Goal: Transaction & Acquisition: Book appointment/travel/reservation

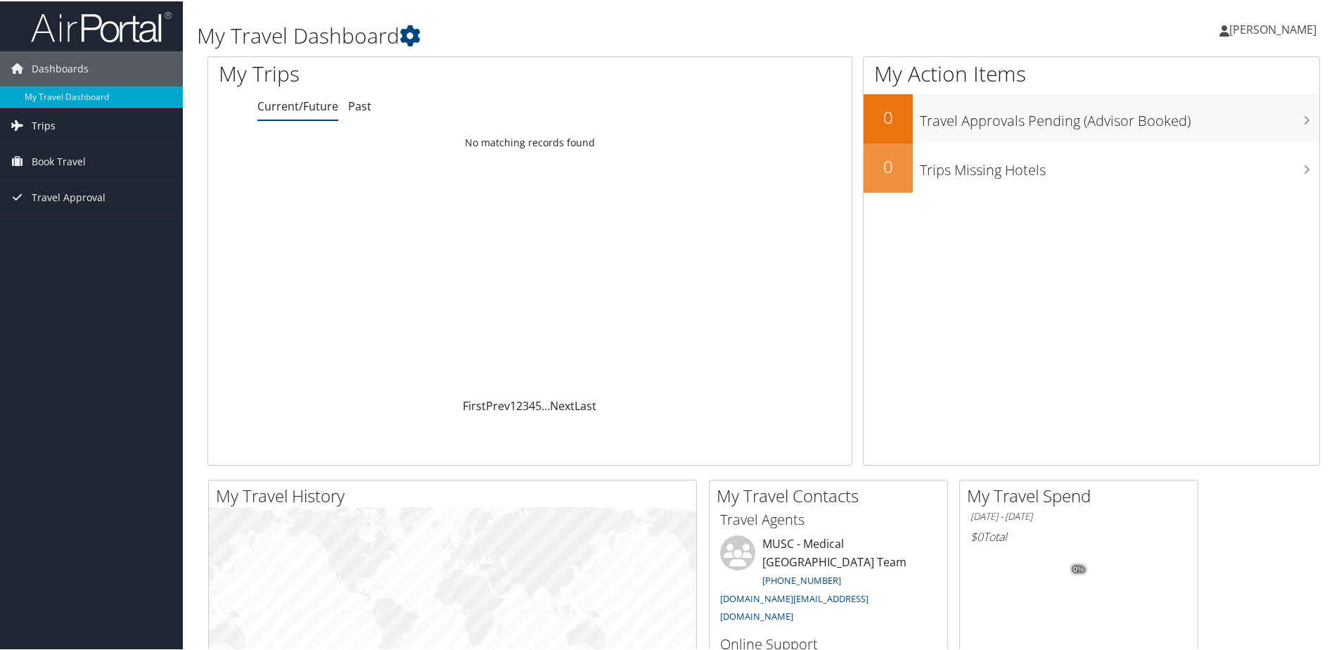
click at [34, 123] on span "Trips" at bounding box center [44, 124] width 24 height 35
click at [54, 152] on link "Current/Future Trips" at bounding box center [91, 152] width 183 height 21
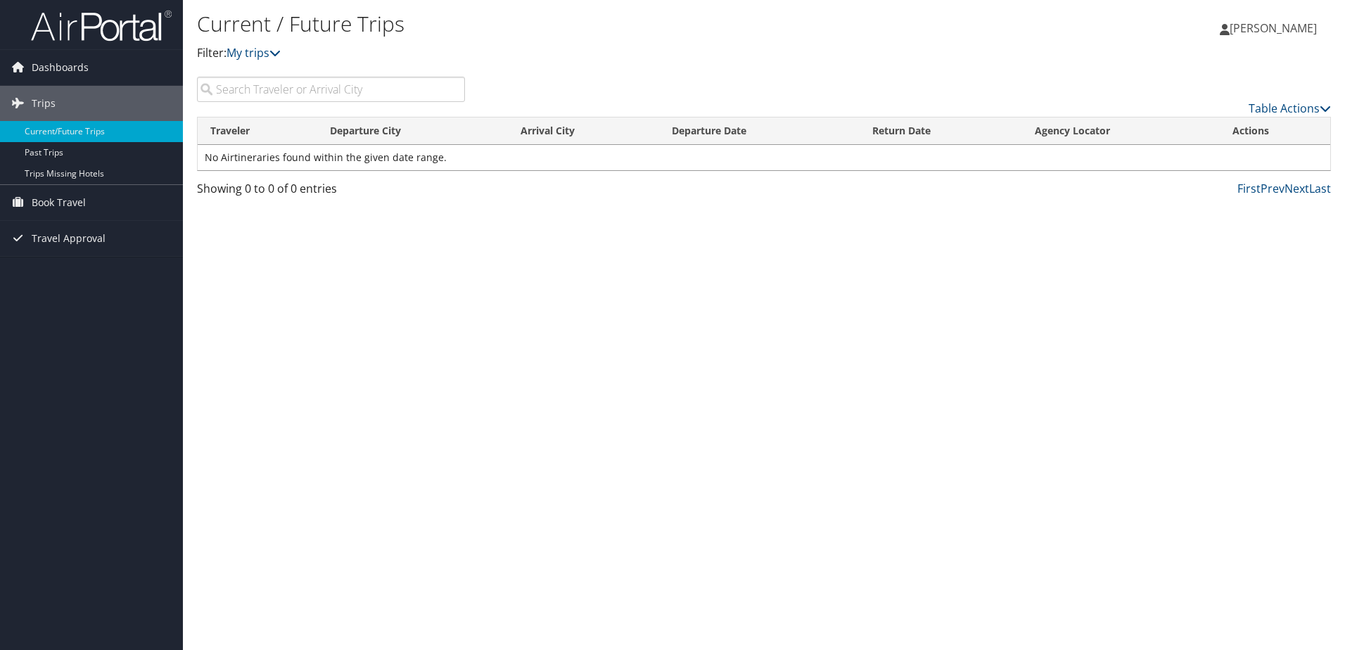
click at [1256, 26] on span "[PERSON_NAME]" at bounding box center [1272, 27] width 87 height 15
click at [1259, 27] on span "[PERSON_NAME]" at bounding box center [1272, 27] width 87 height 15
click at [61, 200] on span "Book Travel" at bounding box center [59, 202] width 54 height 35
click at [64, 231] on link "Agent Booking Request" at bounding box center [91, 230] width 183 height 21
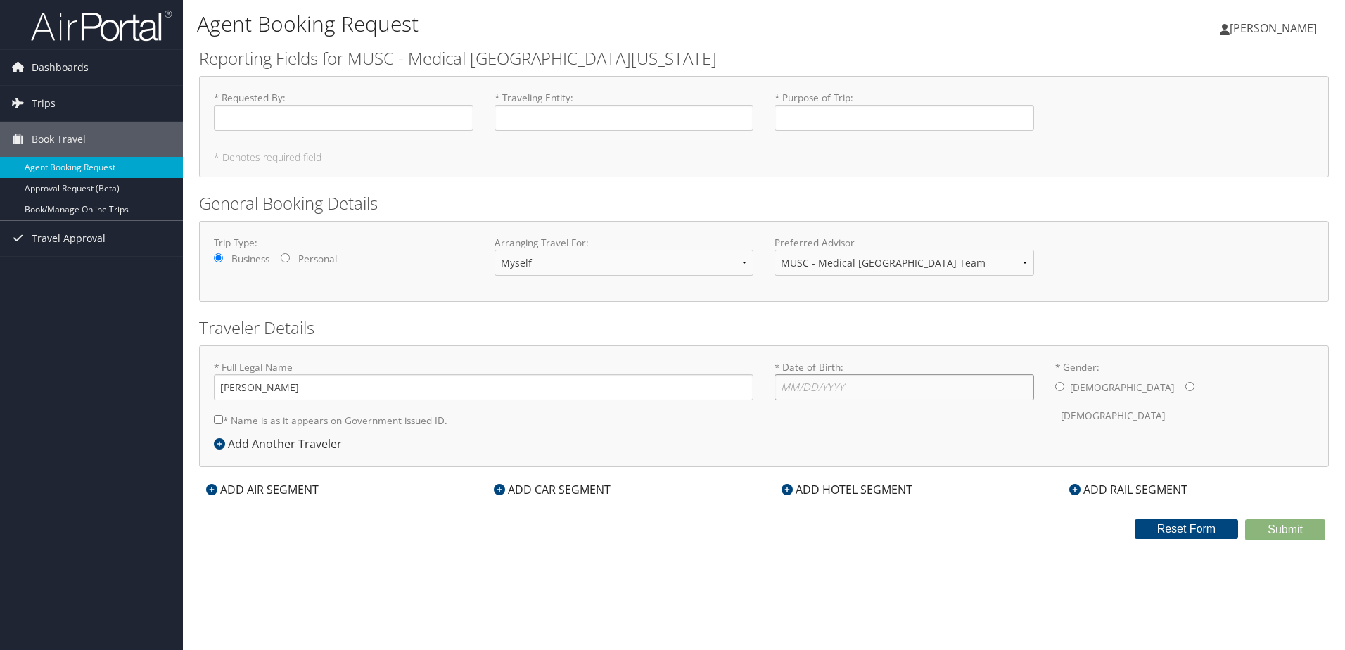
click at [857, 387] on input "* Date of Birth: Invalid Date" at bounding box center [904, 387] width 260 height 26
type input "05/10/1976"
click at [1185, 388] on input "* Gender: Male Female" at bounding box center [1189, 386] width 9 height 9
radio input "true"
click at [246, 387] on input "Amy Hettesheimer" at bounding box center [483, 387] width 539 height 26
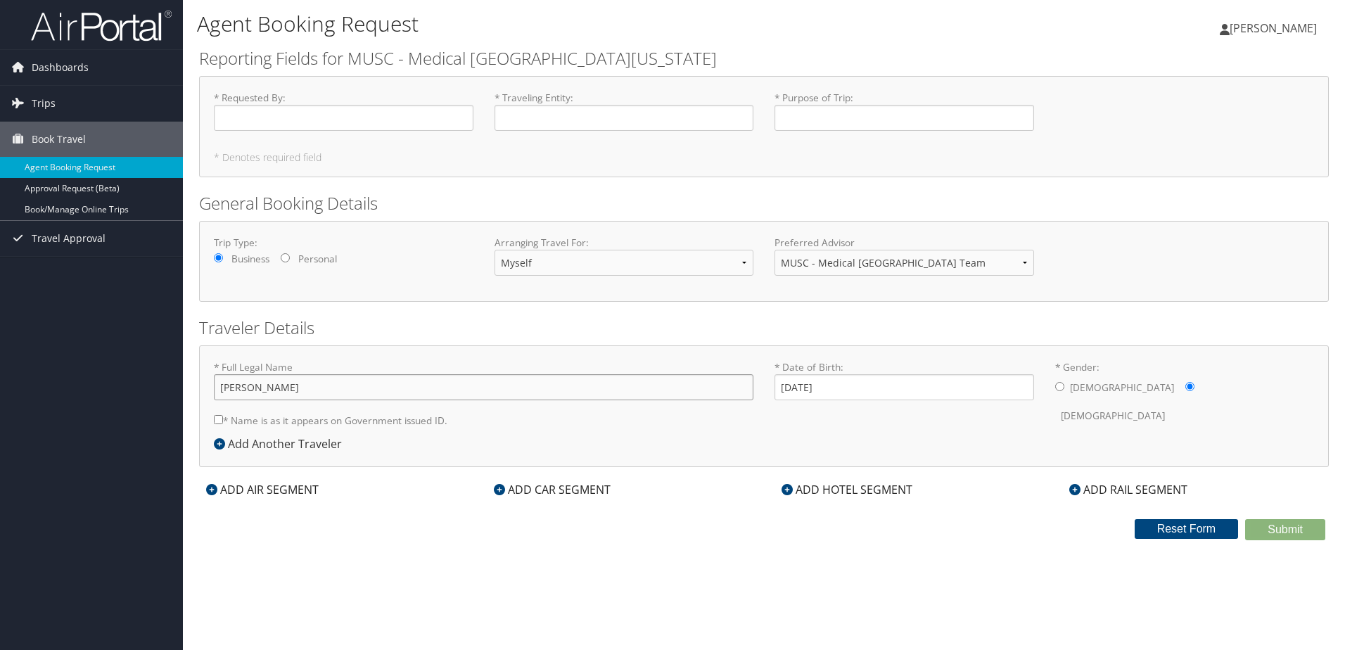
type input "Amy Variell Hettesheimer"
click at [248, 115] on input "* Requested By : Required" at bounding box center [344, 118] width 260 height 26
click at [844, 117] on input "* Purpose of Trip : Required" at bounding box center [904, 118] width 260 height 26
type input "Conference"
click at [217, 418] on input "* Name is as it appears on Government issued ID." at bounding box center [218, 419] width 9 height 9
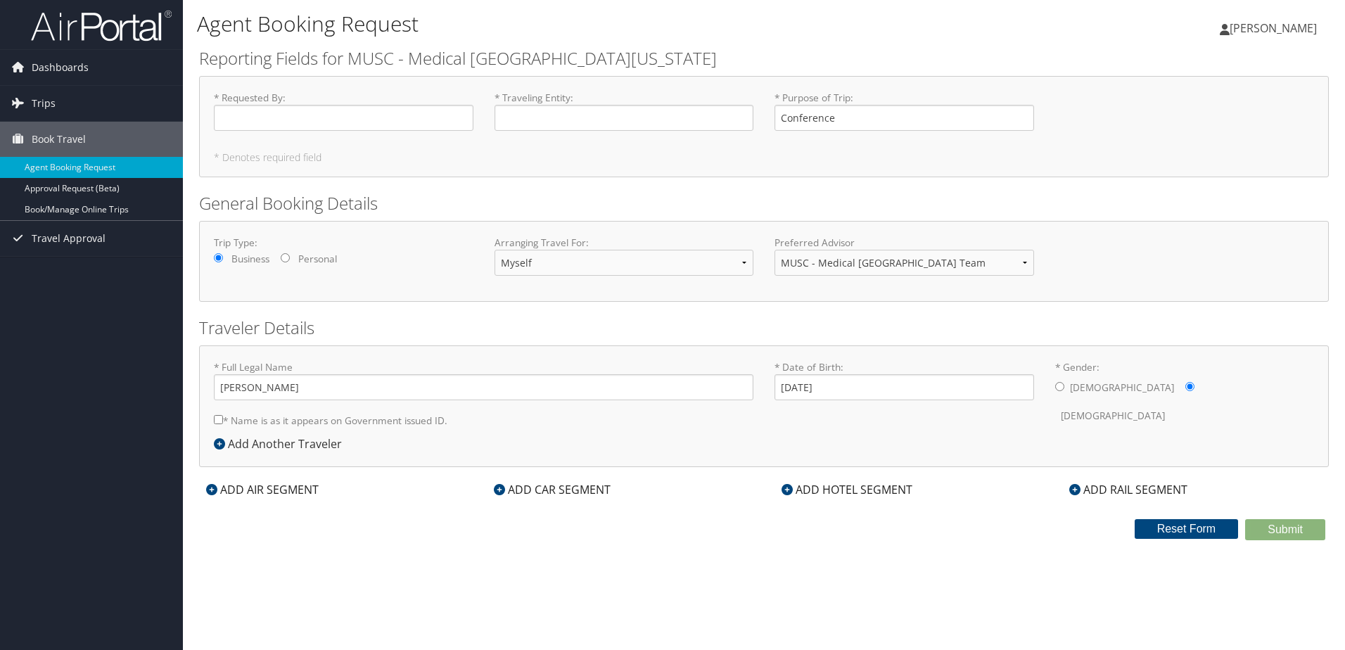
checkbox input "true"
click at [1280, 26] on span "[PERSON_NAME]" at bounding box center [1272, 27] width 87 height 15
click at [1185, 81] on link "My Settings" at bounding box center [1237, 77] width 157 height 24
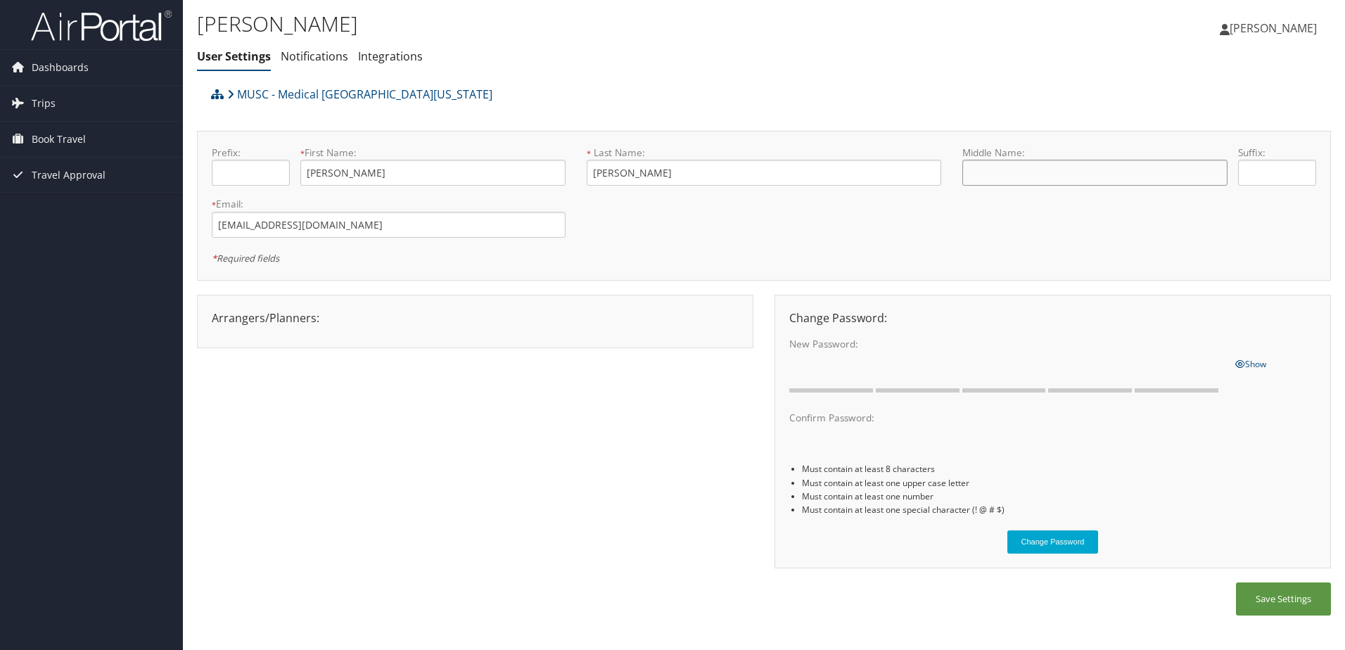
click at [1077, 179] on input "text" at bounding box center [1094, 173] width 265 height 26
type input "Variell"
click at [451, 326] on div at bounding box center [475, 329] width 548 height 7
click at [1284, 599] on button "Save Settings" at bounding box center [1283, 598] width 95 height 33
click at [303, 60] on link "Notifications" at bounding box center [315, 56] width 68 height 15
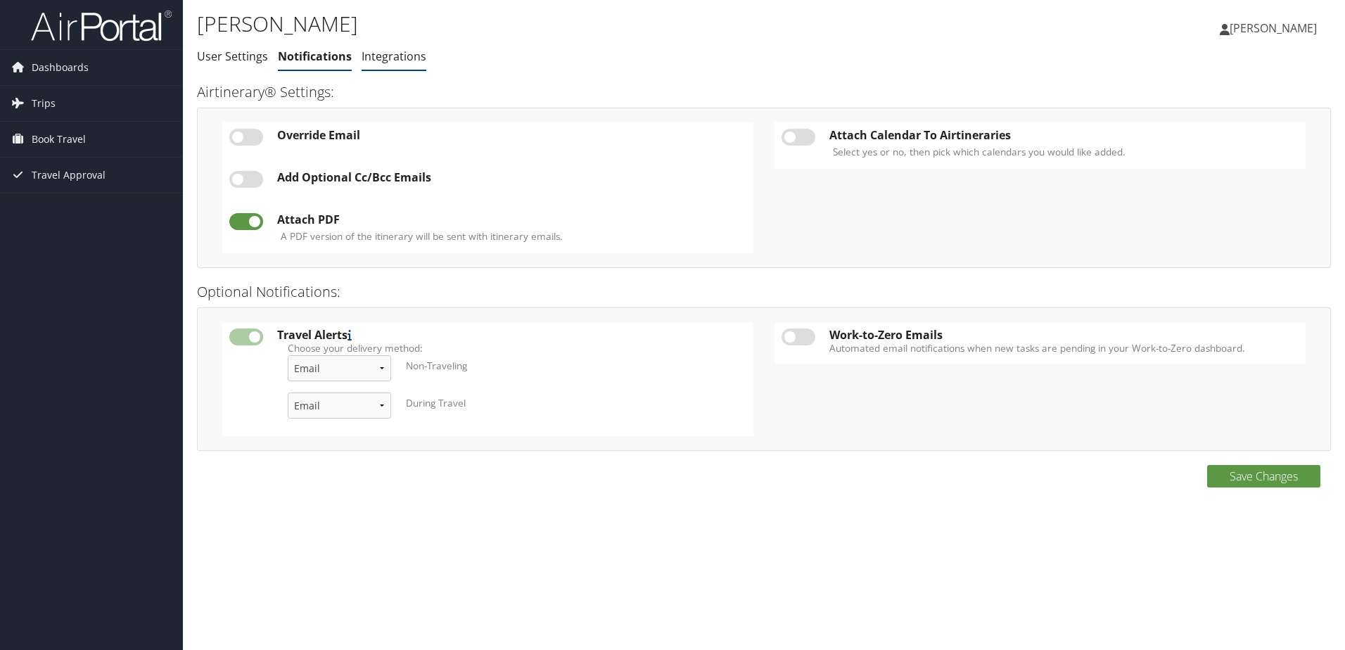
click at [390, 58] on link "Integrations" at bounding box center [394, 56] width 65 height 15
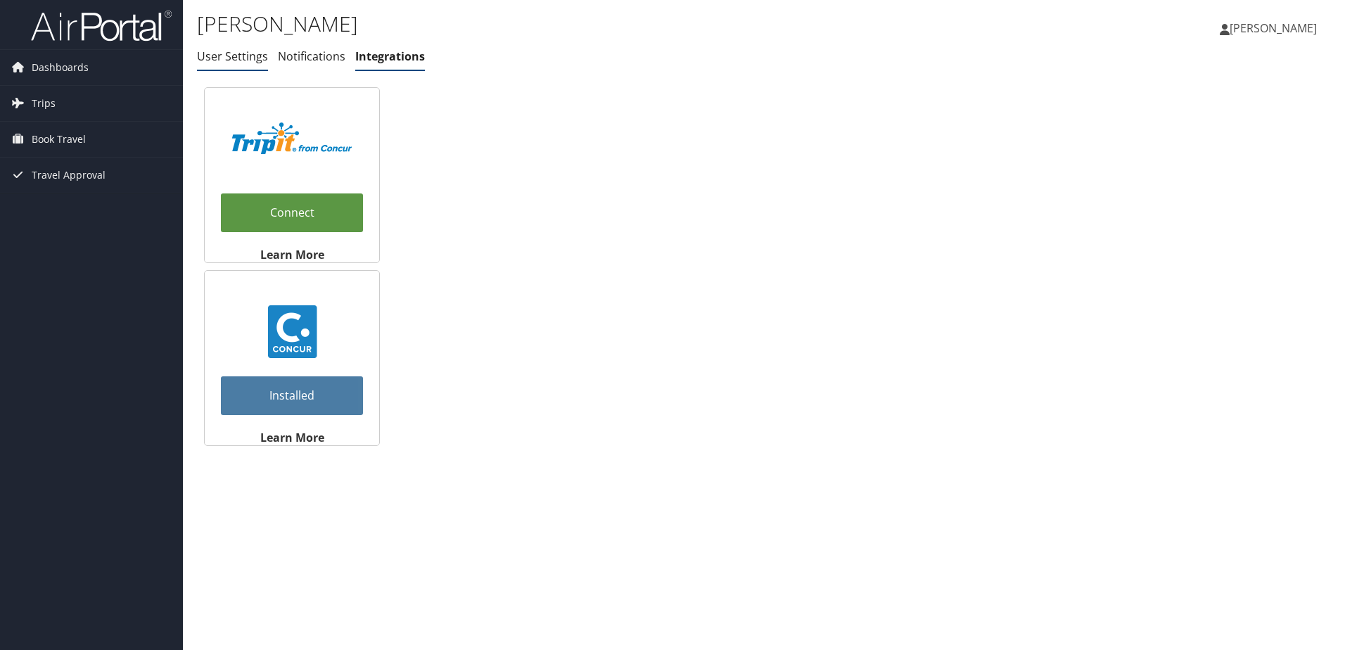
click at [241, 59] on link "User Settings" at bounding box center [232, 56] width 71 height 15
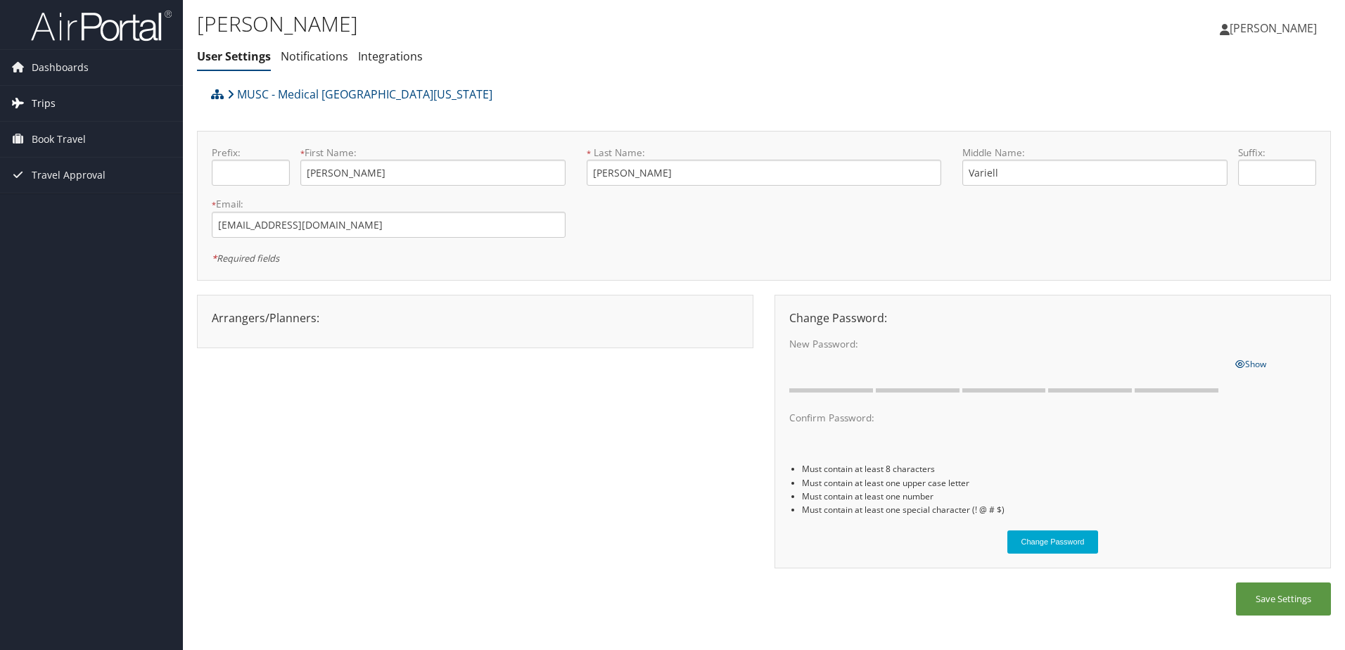
click at [46, 105] on span "Trips" at bounding box center [44, 103] width 24 height 35
click at [53, 128] on link "Current/Future Trips" at bounding box center [91, 131] width 183 height 21
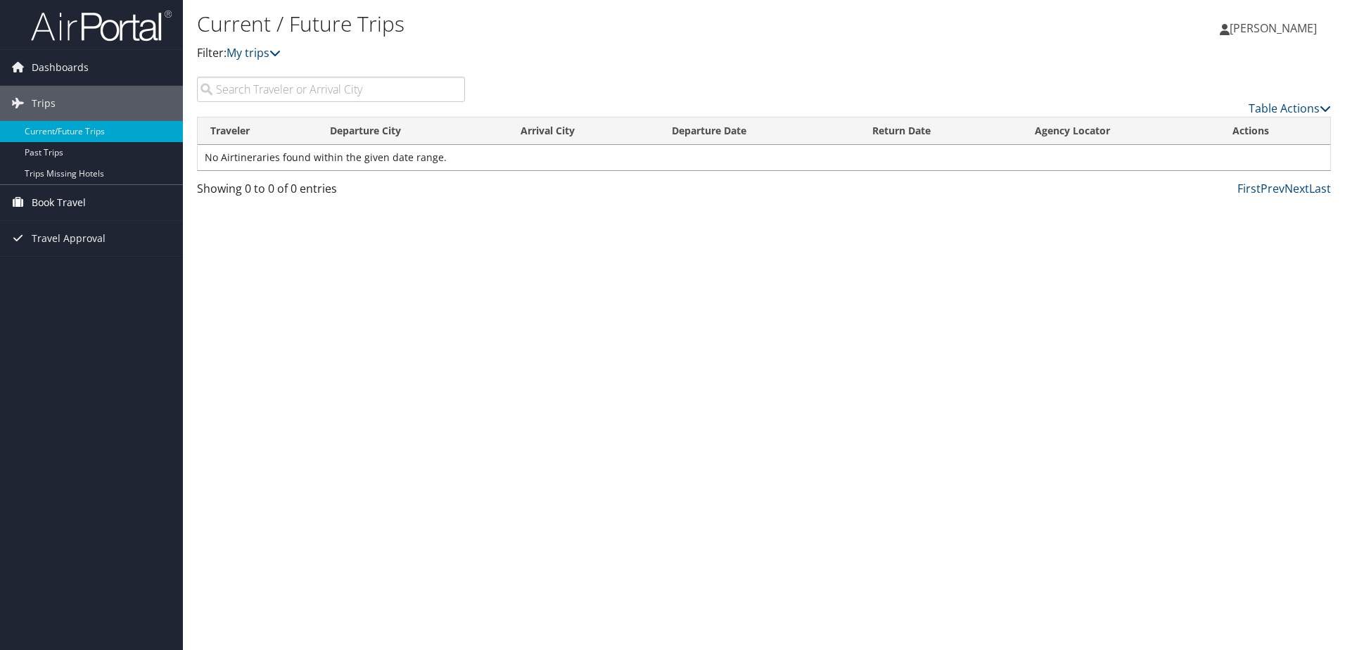
click at [43, 198] on span "Book Travel" at bounding box center [59, 202] width 54 height 35
click at [66, 270] on link "Book/Manage Online Trips" at bounding box center [91, 272] width 183 height 21
